Goal: Task Accomplishment & Management: Manage account settings

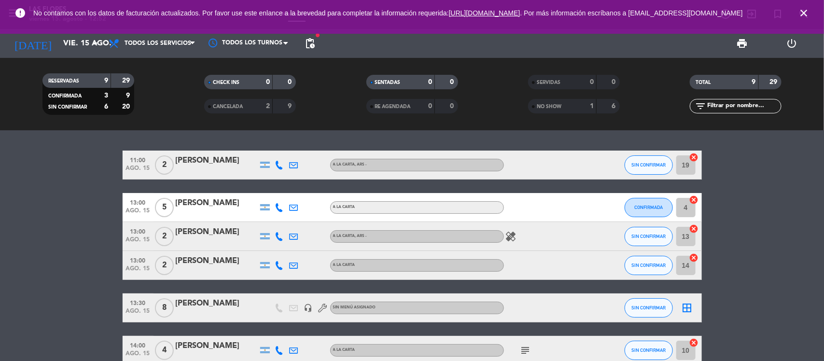
click at [66, 249] on bookings-row "11:00 [DATE] 2 [PERSON_NAME] A LA CARTA , ARS - SIN CONFIRMAR 19 cancel 13:00 […" at bounding box center [412, 301] width 824 height 301
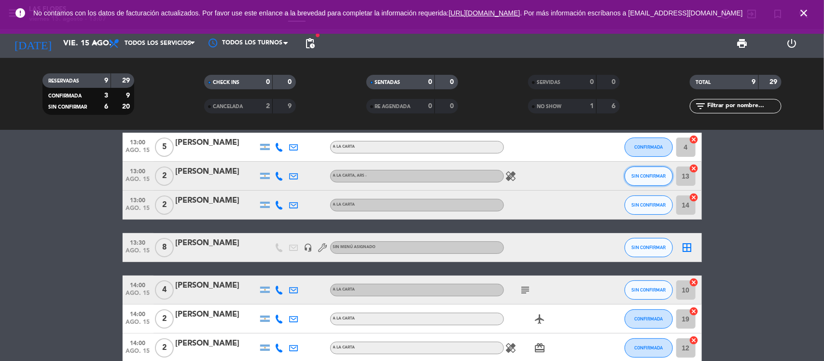
click at [599, 170] on button "SIN CONFIRMAR" at bounding box center [649, 176] width 48 height 19
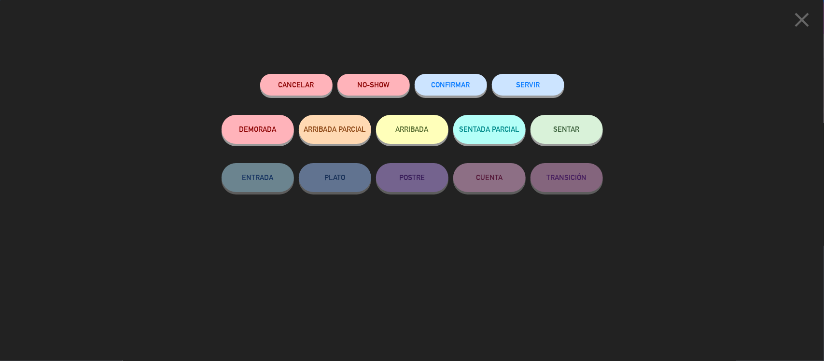
click at [476, 87] on button "CONFIRMAR" at bounding box center [451, 85] width 72 height 22
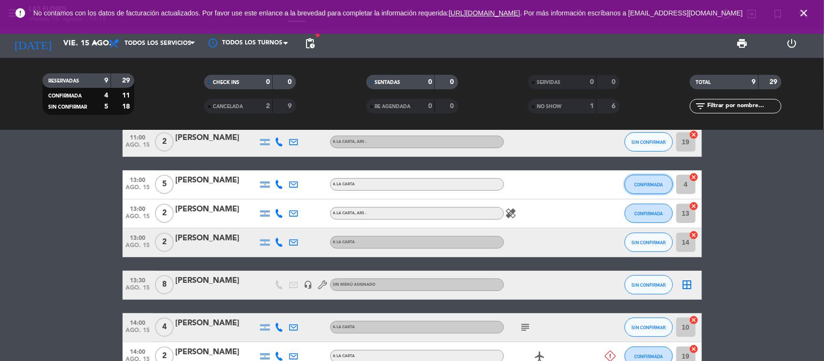
click at [599, 184] on span "CONFIRMADA" at bounding box center [648, 184] width 28 height 5
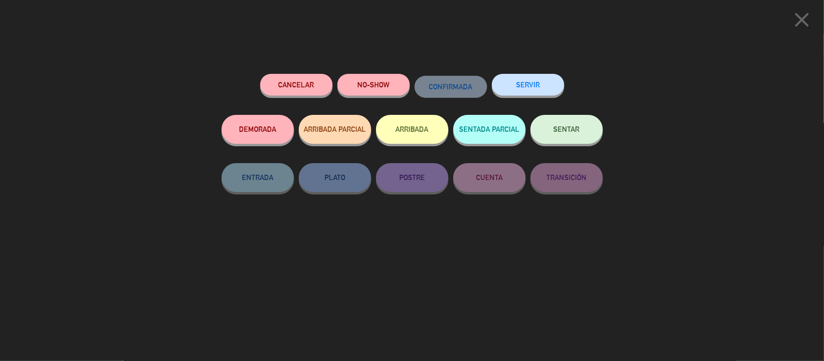
drag, startPoint x: 527, startPoint y: 92, endPoint x: 621, endPoint y: 113, distance: 96.1
click at [599, 112] on div "close Cancelar NO-SHOW CONFIRMADA SERVIR DEMORADA ARRIBADA PARCIAL ARRIBADA SEN…" at bounding box center [412, 180] width 824 height 361
click at [569, 126] on span "SENTAR" at bounding box center [567, 129] width 26 height 8
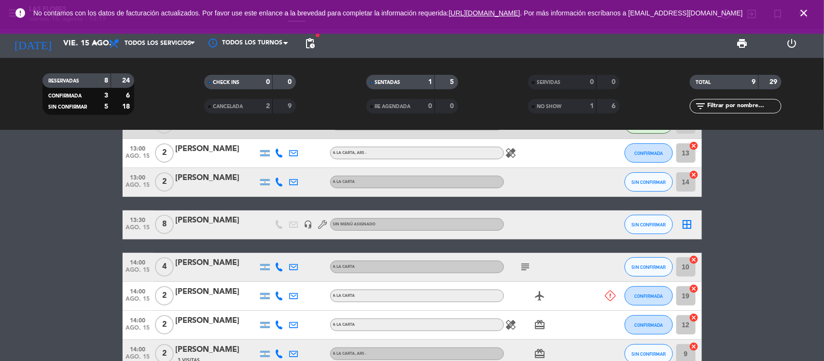
scroll to position [176, 0]
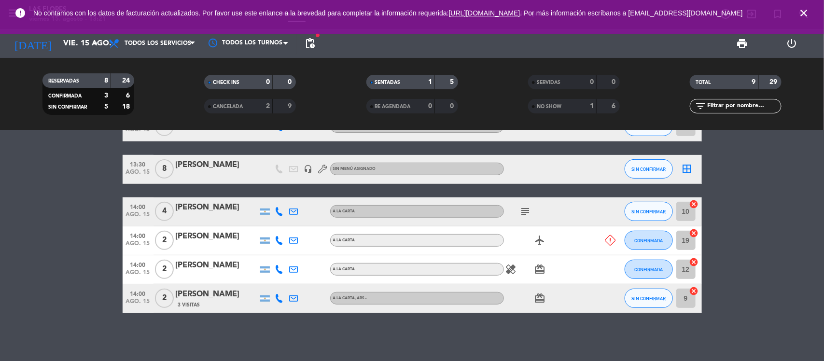
click at [29, 251] on bookings-row "11:00 [DATE] 2 [PERSON_NAME] A LA CARTA , ARS - SIN CONFIRMAR 19 cancel 13:00 […" at bounding box center [412, 162] width 824 height 301
click at [0, 227] on bookings-row "11:00 [DATE] 2 [PERSON_NAME] A LA CARTA , ARS - SIN CONFIRMAR 19 cancel 13:00 […" at bounding box center [412, 162] width 824 height 301
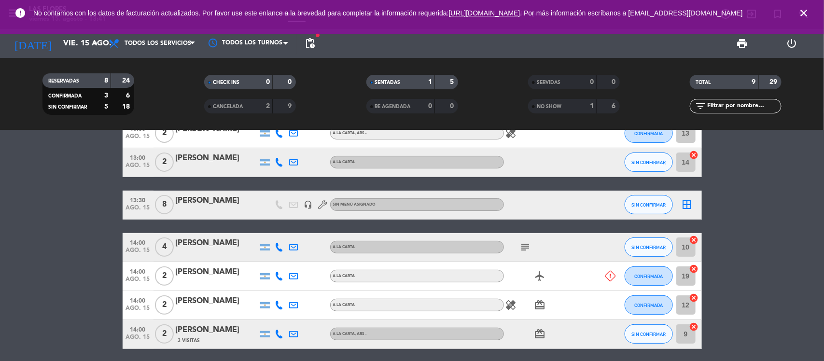
scroll to position [0, 0]
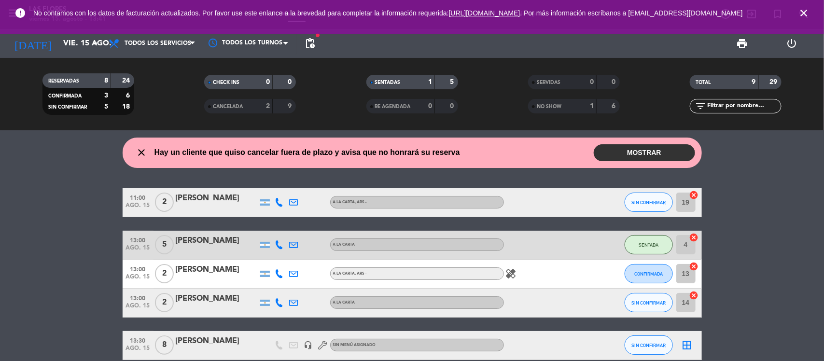
click at [599, 158] on button "MOSTRAR" at bounding box center [644, 152] width 101 height 17
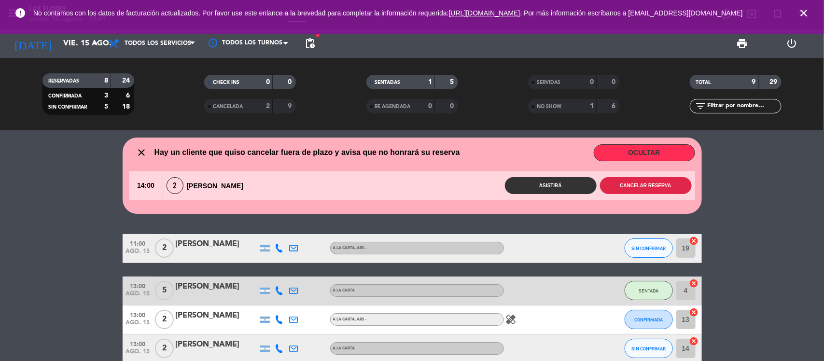
click at [599, 192] on button "Cancelar reserva" at bounding box center [646, 185] width 92 height 17
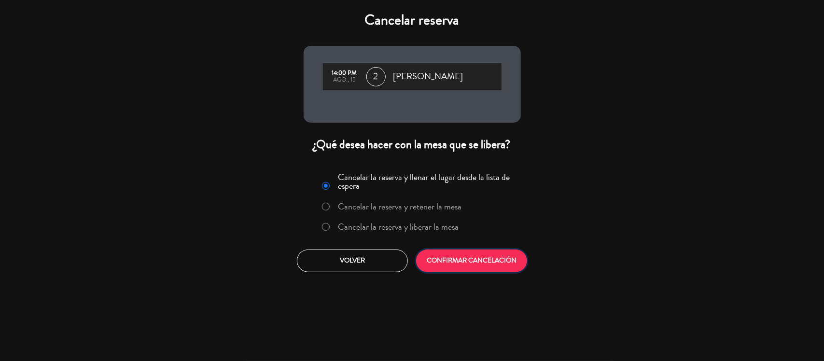
click at [520, 250] on button "CONFIRMAR CANCELACIÓN" at bounding box center [471, 261] width 111 height 23
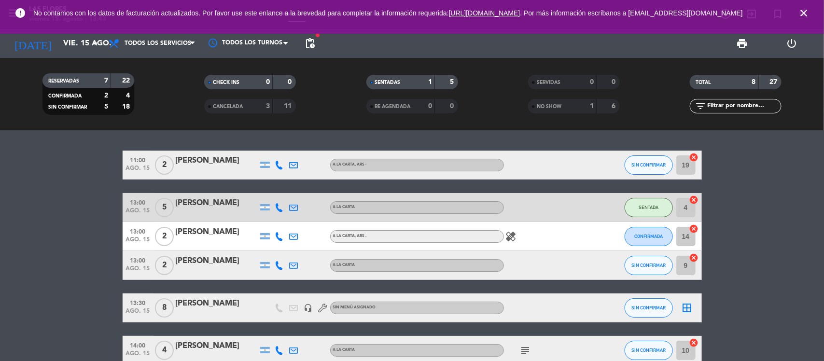
click at [599, 14] on icon "close" at bounding box center [804, 13] width 12 height 12
